Goal: Transaction & Acquisition: Subscribe to service/newsletter

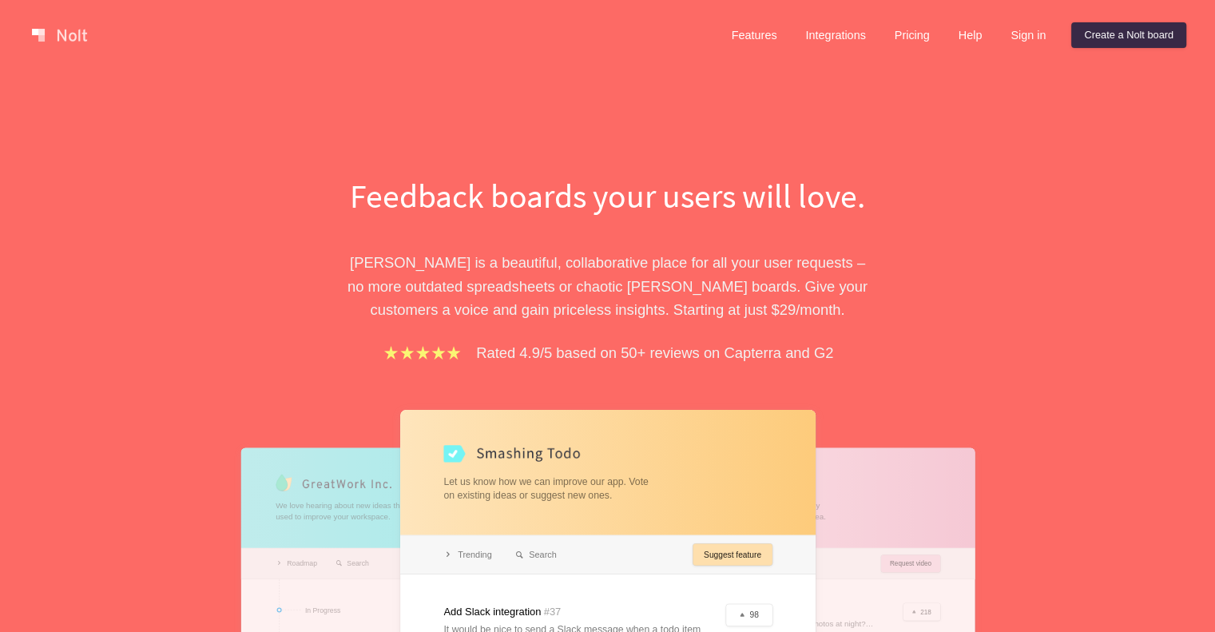
click at [1024, 46] on link "Sign in" at bounding box center [1028, 35] width 61 height 26
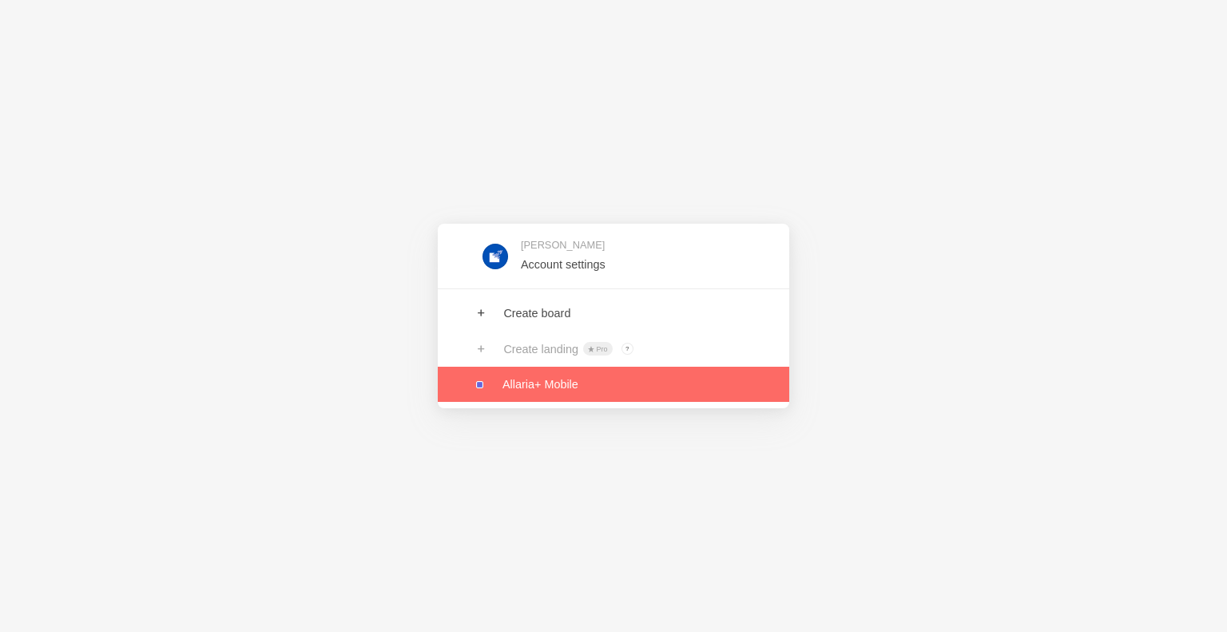
click at [601, 385] on link at bounding box center [613, 384] width 351 height 35
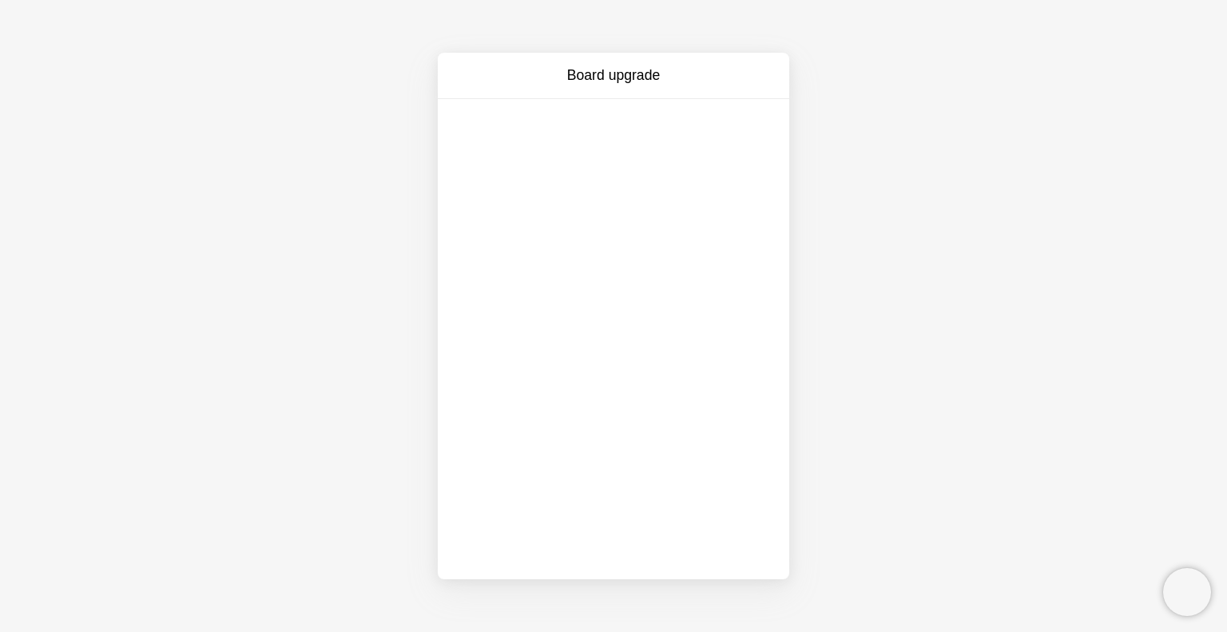
click at [962, 534] on div "Board upgrade" at bounding box center [613, 316] width 1227 height 632
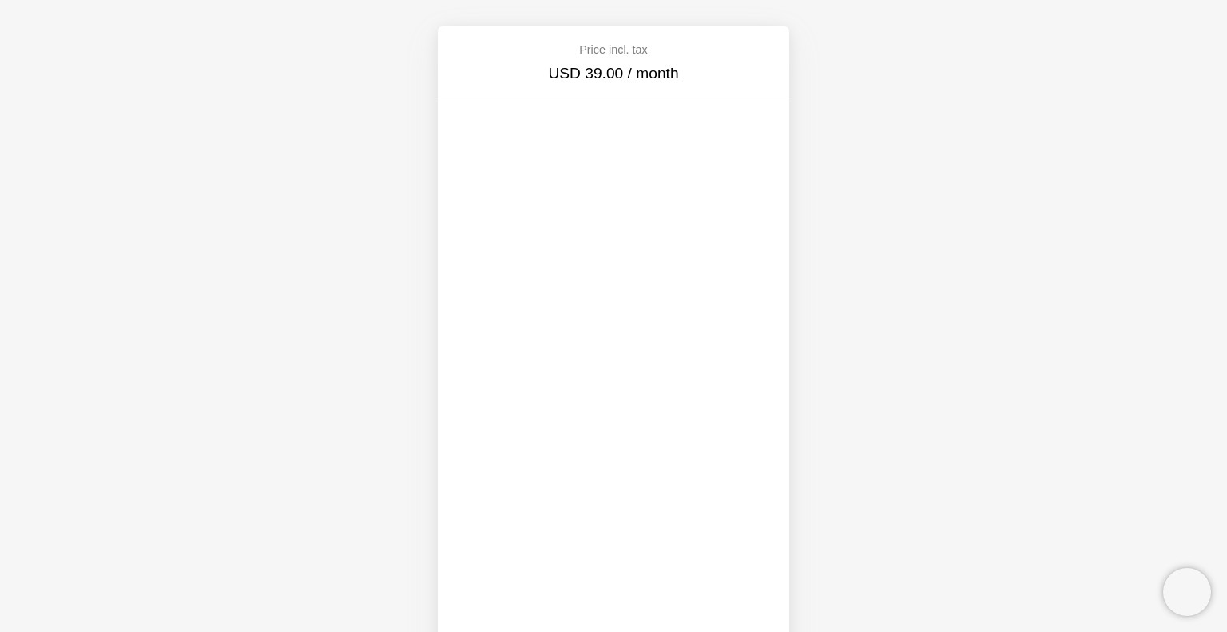
click at [888, 374] on div "Price incl. tax USD 39.00 / month" at bounding box center [613, 316] width 1227 height 632
click at [272, 417] on div "Price incl. tax USD 39.00 / month" at bounding box center [613, 316] width 1227 height 632
click at [891, 284] on div "Price incl. tax USD 39.00 / month" at bounding box center [613, 316] width 1227 height 632
click at [943, 593] on div "Price incl. tax USD 39.00 / month" at bounding box center [613, 316] width 1227 height 632
